Goal: Transaction & Acquisition: Purchase product/service

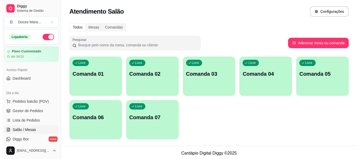
scroll to position [61, 0]
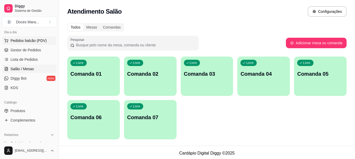
click at [24, 43] on span "Pedidos balcão (PDV)" at bounding box center [29, 40] width 36 height 5
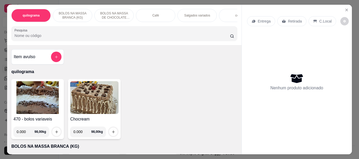
click at [145, 13] on div "Café" at bounding box center [155, 15] width 39 height 13
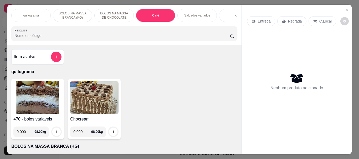
scroll to position [14, 0]
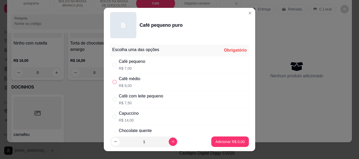
click at [112, 82] on input "" at bounding box center [114, 82] width 4 height 4
radio input "true"
click at [232, 145] on button "Adicionar R$ 9,00" at bounding box center [230, 142] width 38 height 11
type input "1"
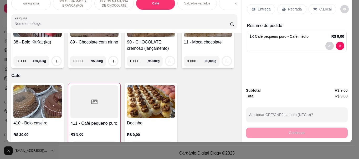
scroll to position [1283, 0]
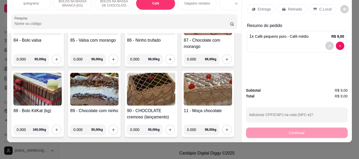
click at [319, 7] on p "C.Local" at bounding box center [325, 9] width 12 height 5
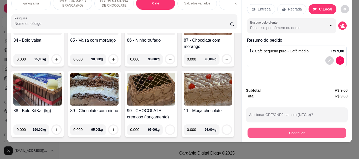
click at [295, 128] on button "Continuar" at bounding box center [296, 133] width 99 height 10
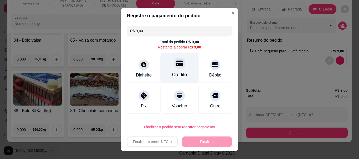
drag, startPoint x: 170, startPoint y: 72, endPoint x: 171, endPoint y: 77, distance: 5.1
click at [172, 72] on div "Crédito" at bounding box center [179, 75] width 15 height 7
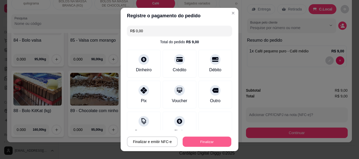
click at [197, 142] on button "Finalizar" at bounding box center [207, 142] width 49 height 10
click at [201, 142] on button "Finalizar" at bounding box center [207, 142] width 50 height 11
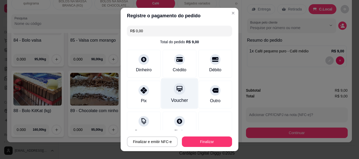
scroll to position [39, 0]
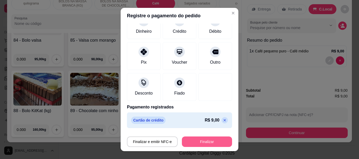
click at [193, 145] on button "Finalizar" at bounding box center [207, 142] width 50 height 11
click at [203, 142] on button "Finalizar" at bounding box center [207, 142] width 50 height 11
click at [203, 142] on button "Finalizar" at bounding box center [207, 142] width 49 height 10
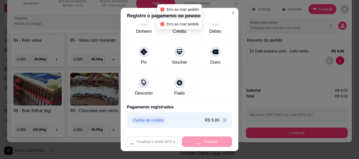
click at [203, 142] on div "Finalizar e emitir NFC-e Finalizar" at bounding box center [179, 142] width 105 height 11
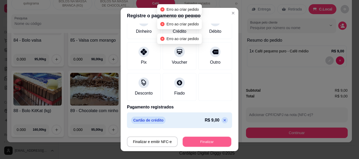
click at [203, 142] on button "Finalizar" at bounding box center [207, 142] width 49 height 10
click at [202, 142] on div "Finalizar e emitir NFC-e Finalizar" at bounding box center [179, 142] width 105 height 11
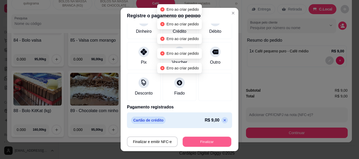
click at [202, 142] on button "Finalizar" at bounding box center [207, 142] width 49 height 10
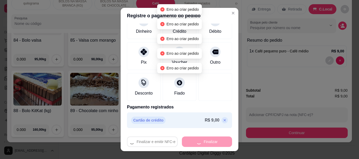
click at [202, 142] on div "Finalizar e emitir NFC-e Finalizar" at bounding box center [179, 142] width 105 height 11
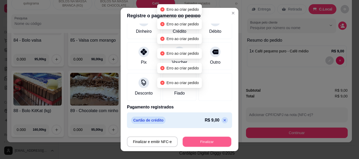
click at [202, 141] on button "Finalizar" at bounding box center [207, 142] width 49 height 10
click at [202, 141] on button "Finalizar" at bounding box center [207, 142] width 50 height 11
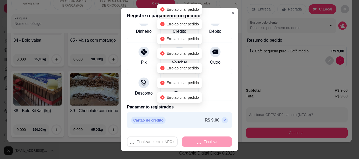
click at [202, 141] on div "Finalizar e emitir NFC-e Finalizar" at bounding box center [179, 142] width 105 height 11
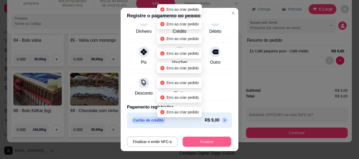
click at [202, 141] on button "Finalizar" at bounding box center [207, 142] width 49 height 10
click at [201, 141] on button "Finalizar" at bounding box center [207, 142] width 49 height 10
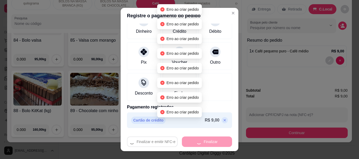
click at [201, 140] on div "Finalizar e emitir NFC-e Finalizar" at bounding box center [179, 142] width 105 height 11
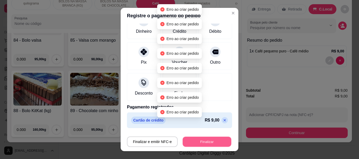
click at [201, 140] on button "Finalizar" at bounding box center [207, 142] width 49 height 10
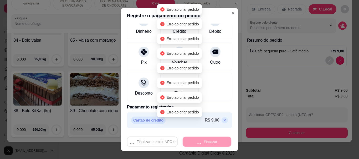
click at [201, 140] on button "Finalizar" at bounding box center [207, 142] width 49 height 10
click at [201, 140] on div "Finalizar e emitir NFC-e Finalizar" at bounding box center [179, 142] width 105 height 11
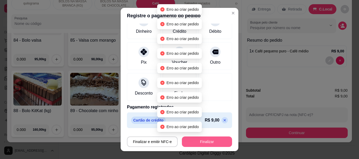
click at [201, 140] on button "Finalizar" at bounding box center [207, 142] width 50 height 11
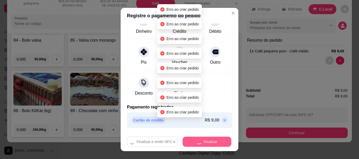
click at [201, 140] on body "Diggy Sistema de Gestão D Doces Mara ... Loja aberta Plano Customizado até 04/1…" at bounding box center [177, 79] width 355 height 159
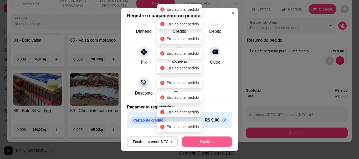
click at [201, 140] on body "Diggy Sistema de Gestão D Doces Mara ... Loja aberta Plano Customizado até 04/1…" at bounding box center [177, 79] width 355 height 159
click at [201, 140] on button "Finalizar" at bounding box center [207, 142] width 50 height 11
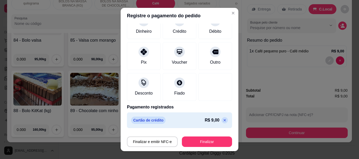
click at [222, 121] on icon at bounding box center [224, 120] width 4 height 4
type input "R$ 9,00"
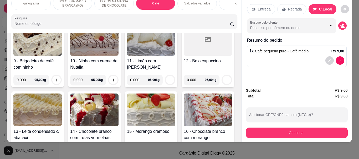
scroll to position [0, 0]
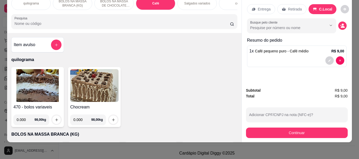
click at [37, 80] on img at bounding box center [37, 85] width 48 height 33
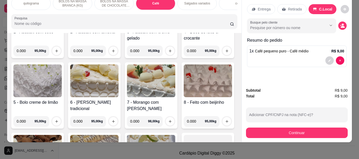
scroll to position [158, 0]
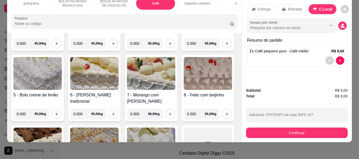
click at [62, 77] on img at bounding box center [37, 73] width 48 height 33
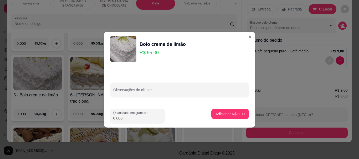
click at [131, 121] on input "0.000" at bounding box center [137, 118] width 48 height 5
type input "1.580"
click at [221, 112] on p "Adicionar R$ 150,10" at bounding box center [228, 114] width 32 height 5
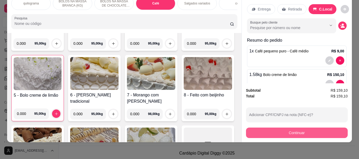
click at [294, 129] on button "Continuar" at bounding box center [297, 133] width 102 height 11
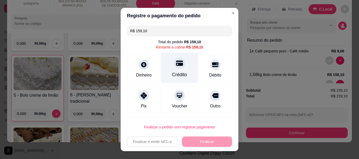
click at [173, 73] on div "Crédito" at bounding box center [179, 75] width 15 height 7
type input "R$ 0,00"
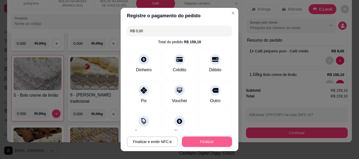
click at [200, 141] on button "Finalizar" at bounding box center [207, 142] width 50 height 11
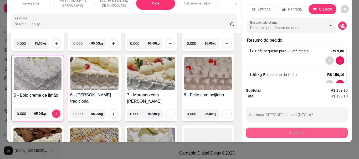
click at [288, 130] on button "Continuar" at bounding box center [297, 133] width 102 height 11
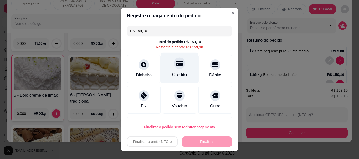
click at [170, 70] on div "Crédito" at bounding box center [179, 68] width 37 height 31
type input "R$ 0,00"
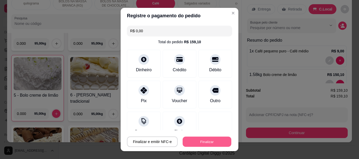
click at [202, 141] on button "Finalizar" at bounding box center [207, 142] width 49 height 10
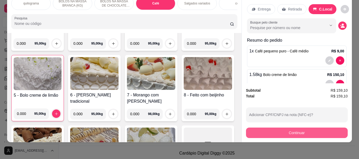
click at [295, 129] on button "Continuar" at bounding box center [297, 133] width 102 height 11
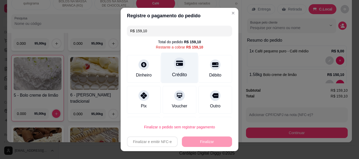
click at [174, 66] on div at bounding box center [180, 64] width 12 height 12
type input "R$ 0,00"
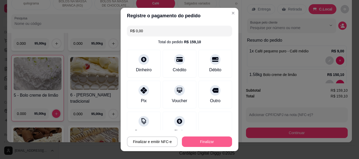
click at [197, 143] on button "Finalizar" at bounding box center [207, 142] width 50 height 11
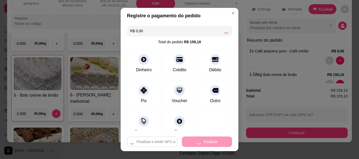
type input "0"
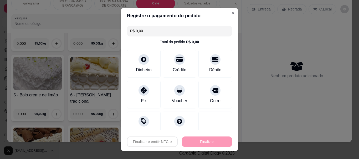
type input "-R$ 159,10"
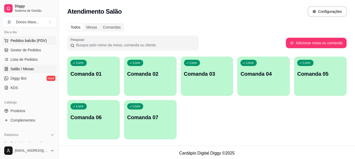
click at [28, 39] on span "Pedidos balcão (PDV)" at bounding box center [29, 40] width 36 height 5
